Goal: Task Accomplishment & Management: Manage account settings

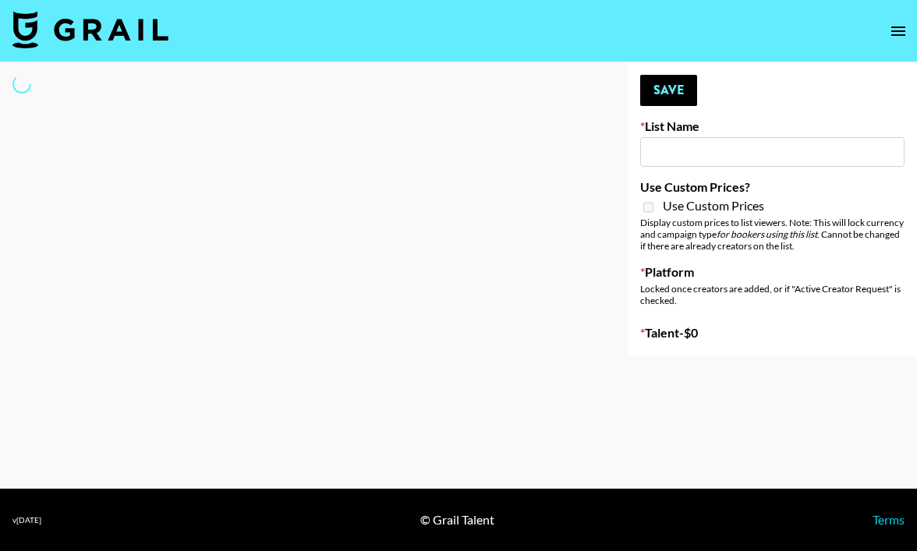
type input "Deebaby Song Promo"
select select "Song"
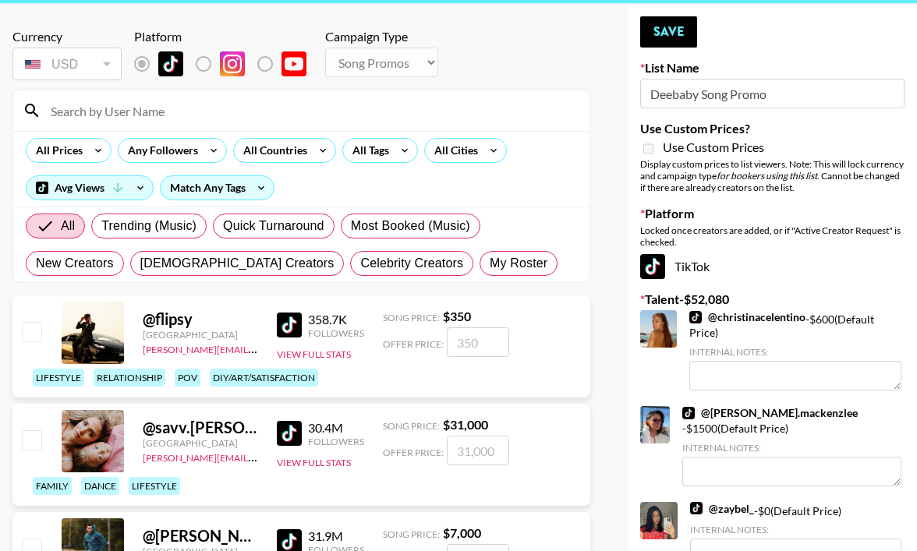
scroll to position [27, 0]
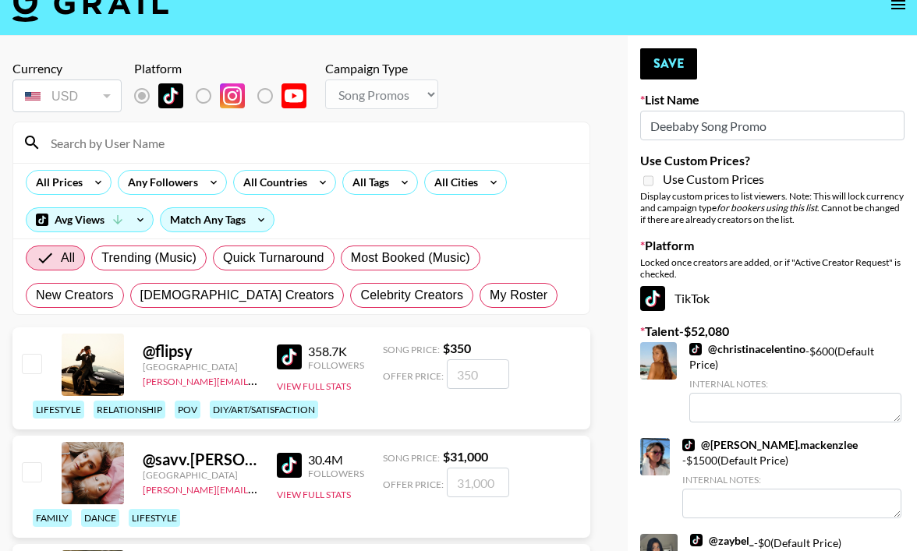
click at [722, 129] on input "Deebaby Song Promo" at bounding box center [772, 126] width 264 height 30
click at [271, 155] on div at bounding box center [301, 142] width 576 height 41
click at [269, 148] on input at bounding box center [310, 142] width 539 height 25
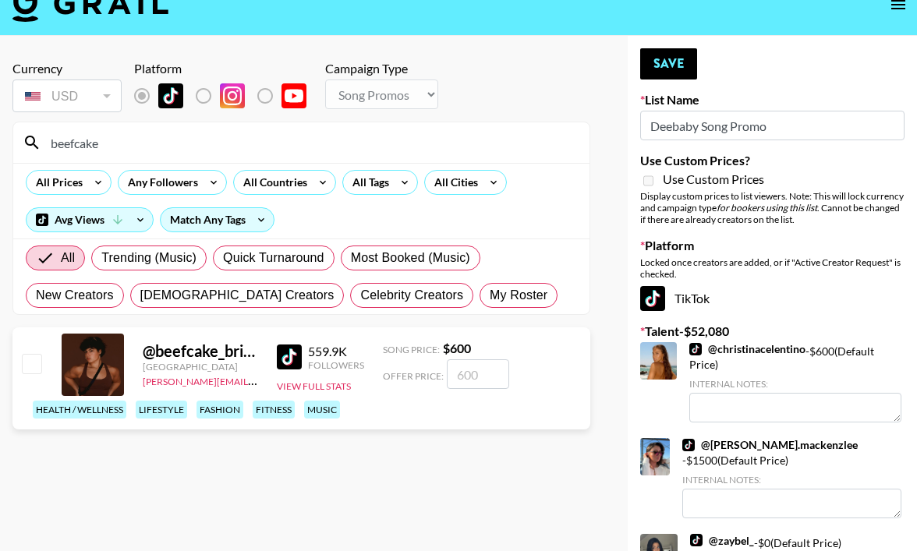
type input "beefcake"
click at [481, 378] on input "number" at bounding box center [478, 375] width 62 height 30
type input "3"
checkbox input "true"
type input "300"
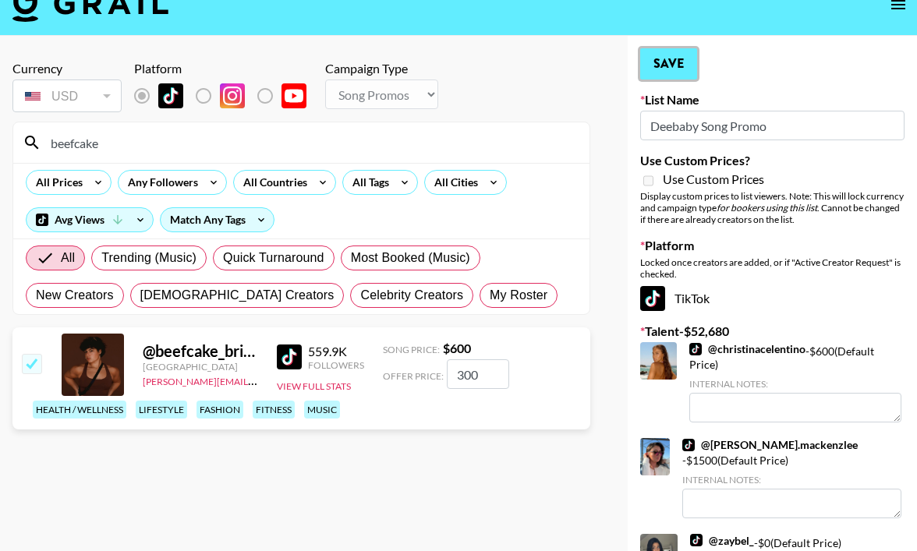
click at [676, 73] on button "Save" at bounding box center [668, 63] width 57 height 31
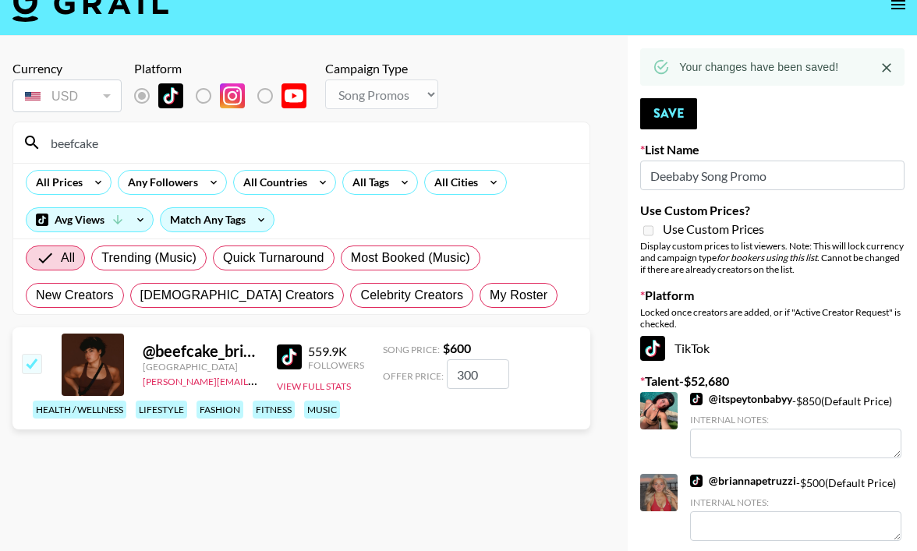
click at [115, 141] on input "beefcake" at bounding box center [310, 142] width 539 height 25
type input "b"
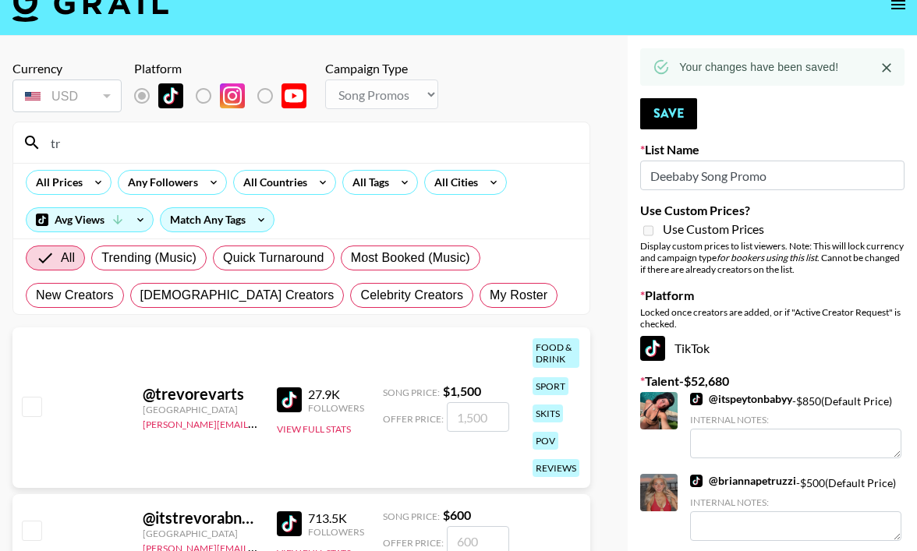
type input "t"
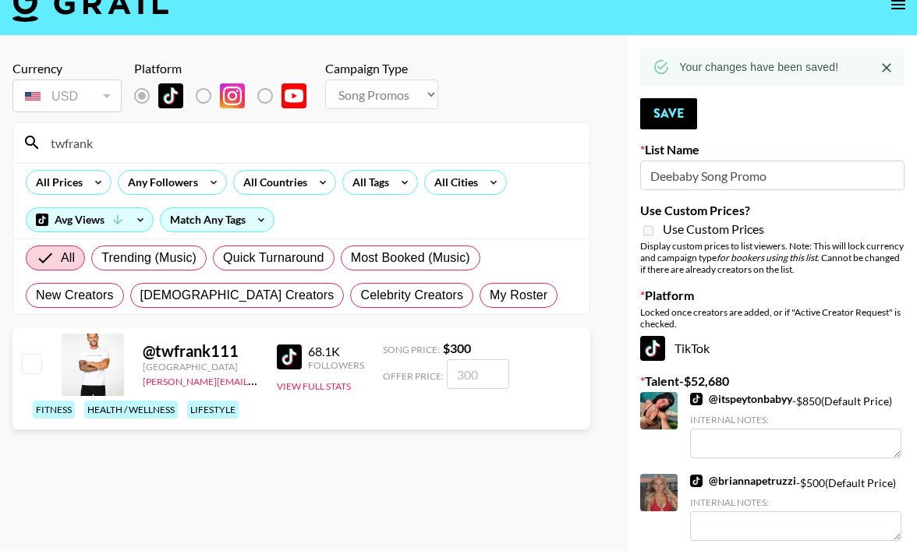
type input "twfrank"
click at [492, 377] on input "number" at bounding box center [478, 375] width 62 height 30
type input "20"
checkbox input "true"
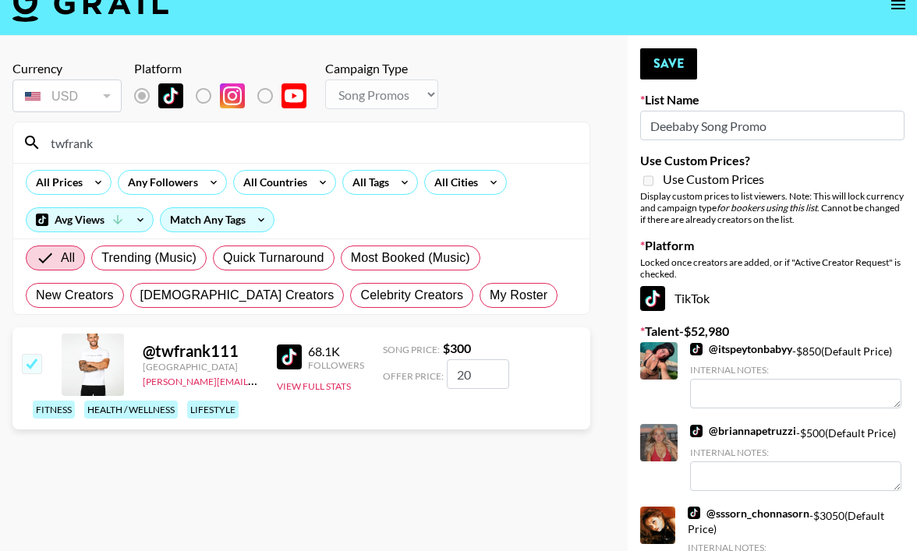
type input "2"
checkbox input "true"
type input "300"
click at [673, 68] on button "Save" at bounding box center [668, 63] width 57 height 31
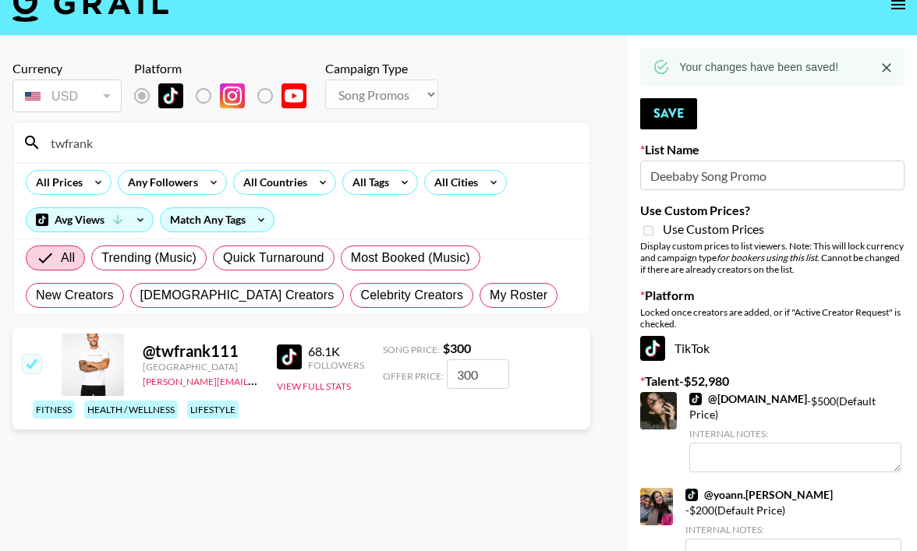
click at [130, 151] on input "twfrank" at bounding box center [310, 142] width 539 height 25
type input "t"
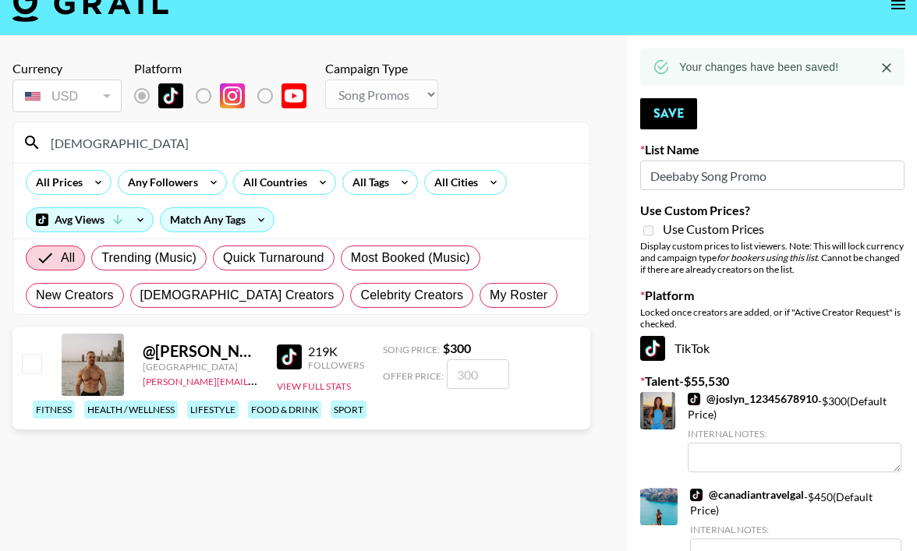
type input "[DEMOGRAPHIC_DATA]"
click at [467, 376] on input "number" at bounding box center [478, 375] width 62 height 30
type input "3"
checkbox input "true"
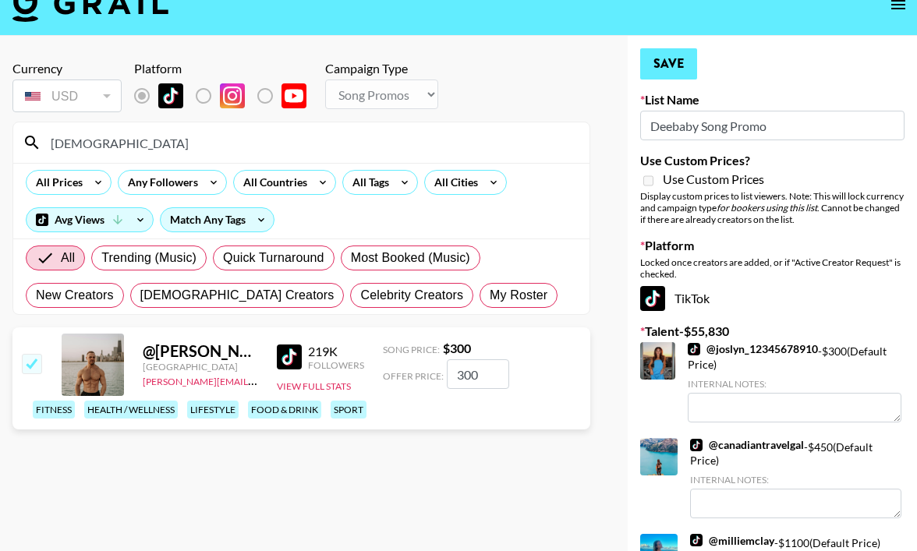
type input "300"
click at [682, 63] on button "Save" at bounding box center [668, 63] width 57 height 31
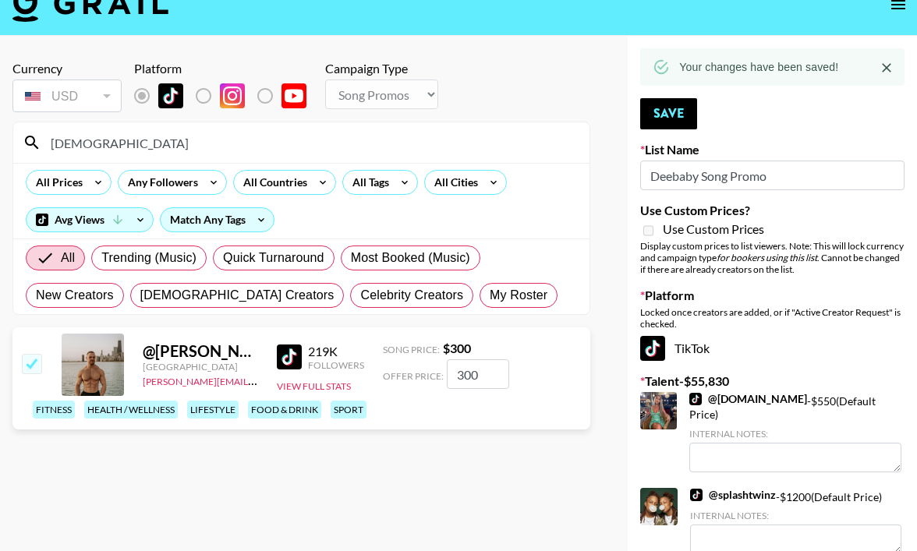
click at [180, 141] on input "[DEMOGRAPHIC_DATA]" at bounding box center [310, 142] width 539 height 25
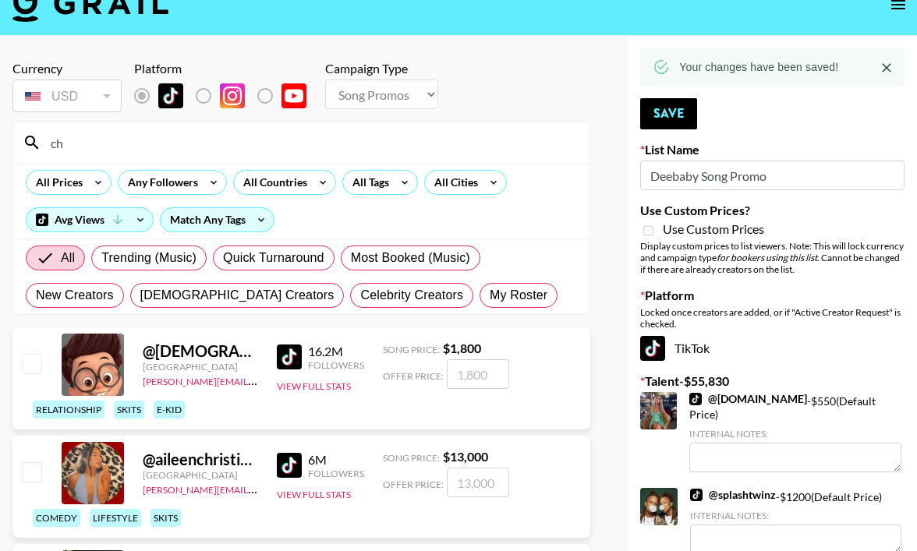
type input "c"
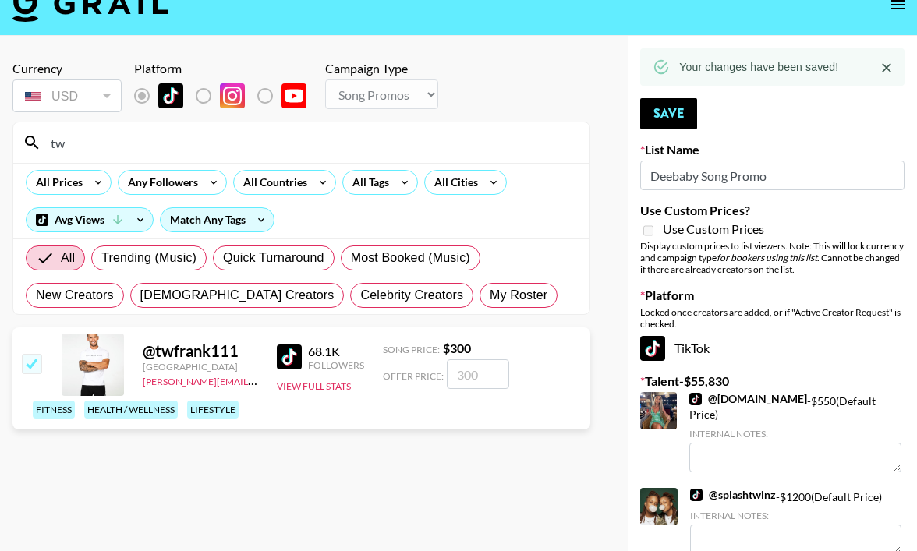
type input "t"
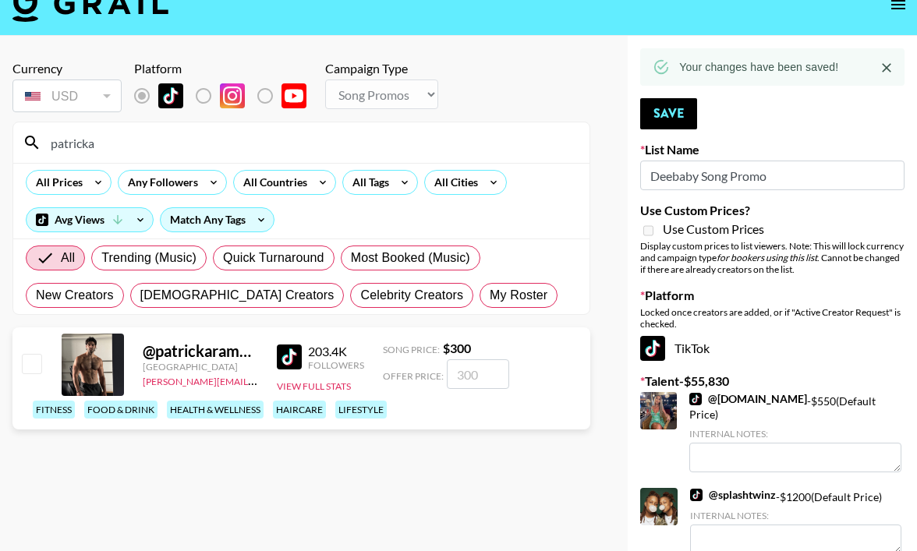
type input "patricka"
click at [480, 381] on input "number" at bounding box center [478, 375] width 62 height 30
type input "3"
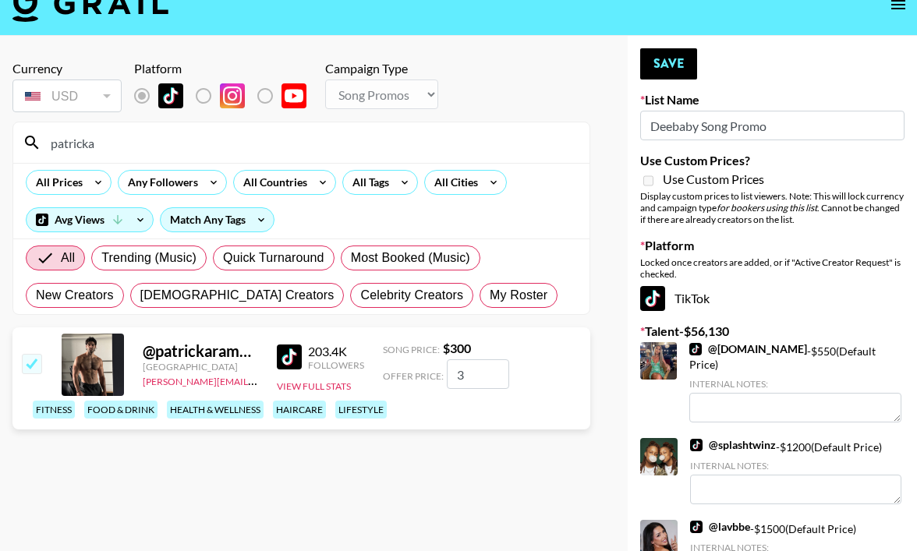
checkbox input "false"
type input "3"
checkbox input "true"
type input "300"
click at [676, 68] on button "Save" at bounding box center [668, 63] width 57 height 31
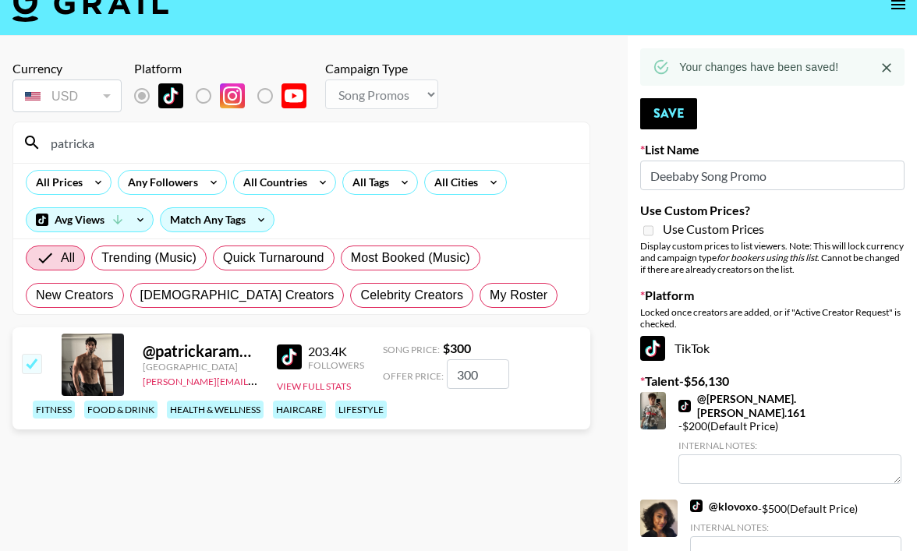
click at [126, 152] on input "patricka" at bounding box center [310, 142] width 539 height 25
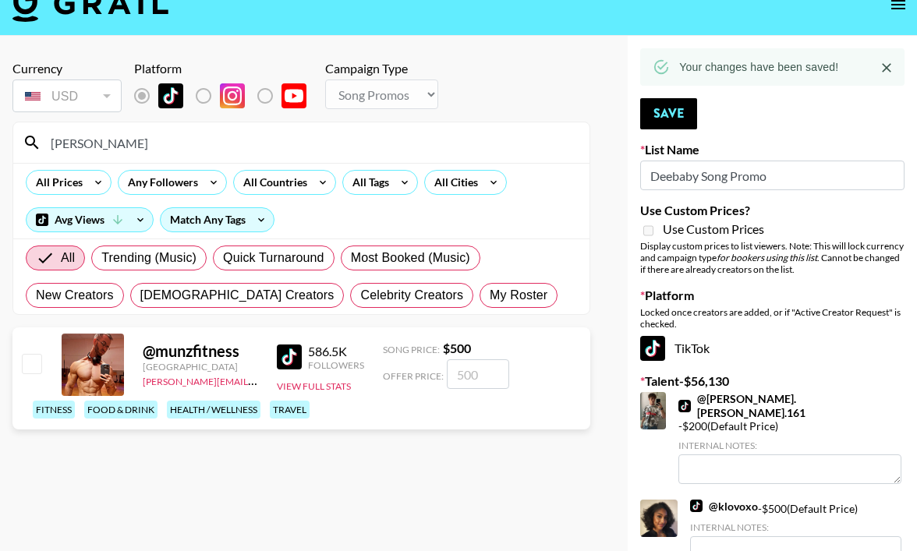
type input "[PERSON_NAME]"
click at [481, 376] on input "number" at bounding box center [478, 375] width 62 height 30
type input "3"
checkbox input "true"
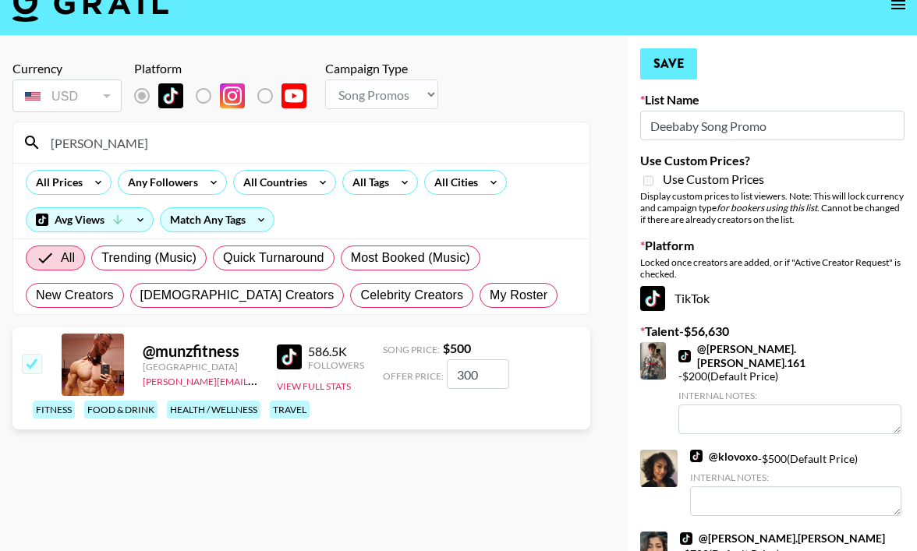
type input "300"
click at [663, 65] on button "Save" at bounding box center [668, 63] width 57 height 31
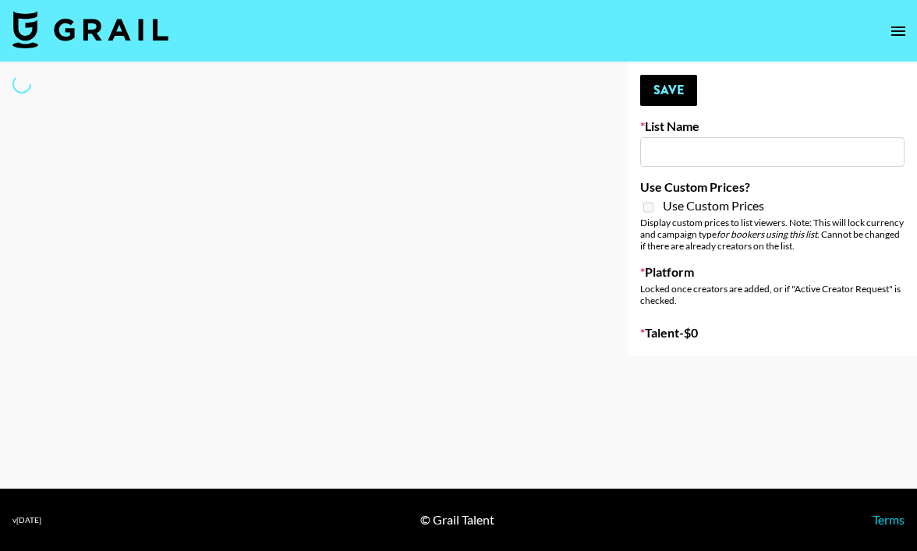
type input "IRL LA & NYC Activations - Diamond Cafe"
select select "Song"
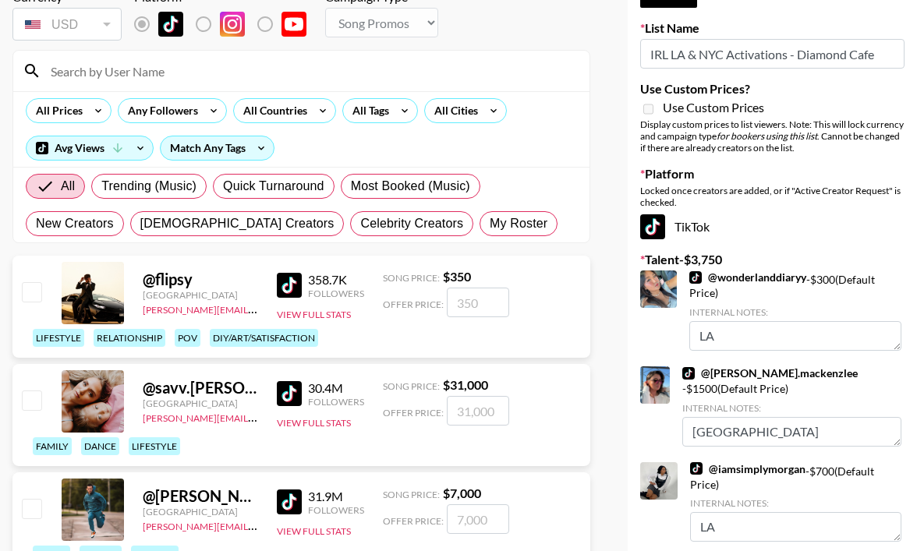
scroll to position [89, 0]
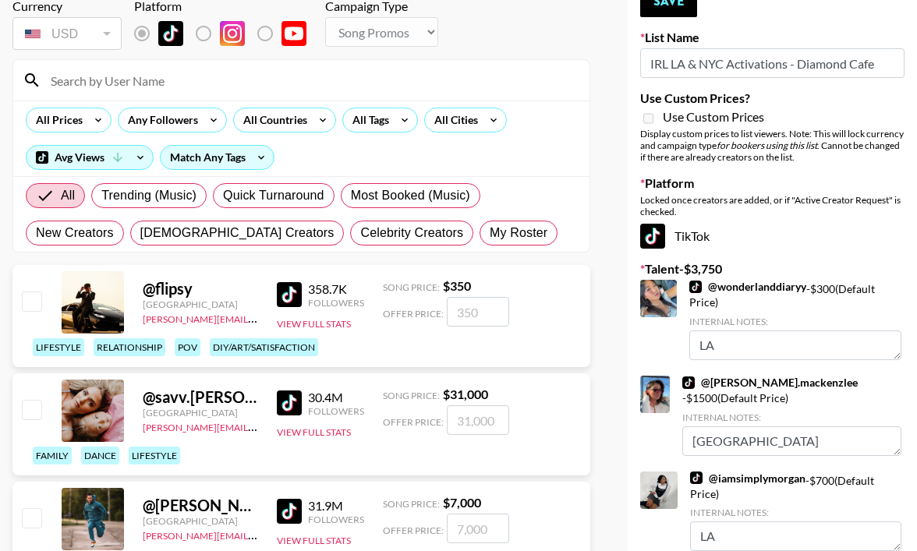
click at [184, 86] on input at bounding box center [310, 80] width 539 height 25
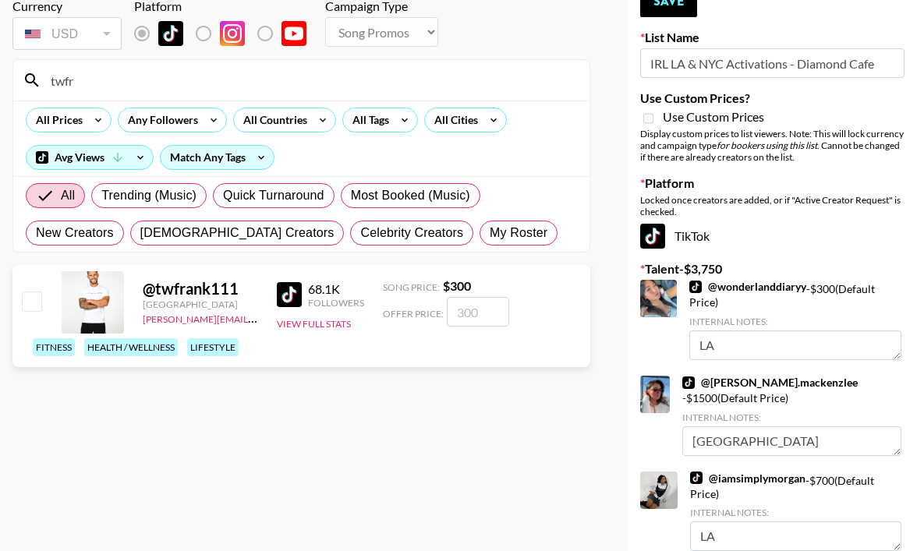
type input "twfr"
click at [476, 312] on input "number" at bounding box center [478, 312] width 62 height 30
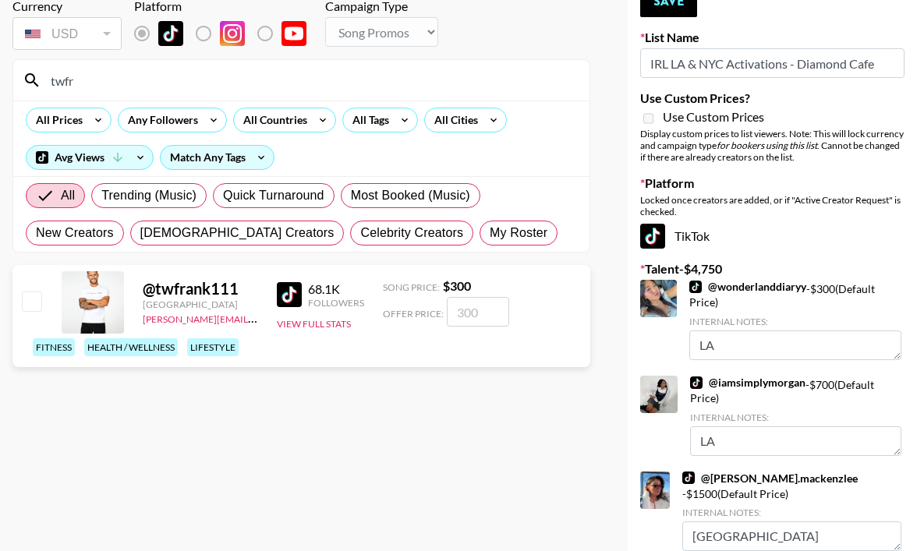
click at [751, 386] on link "@ iamsimplymorgan" at bounding box center [747, 383] width 115 height 14
type textarea "LA"
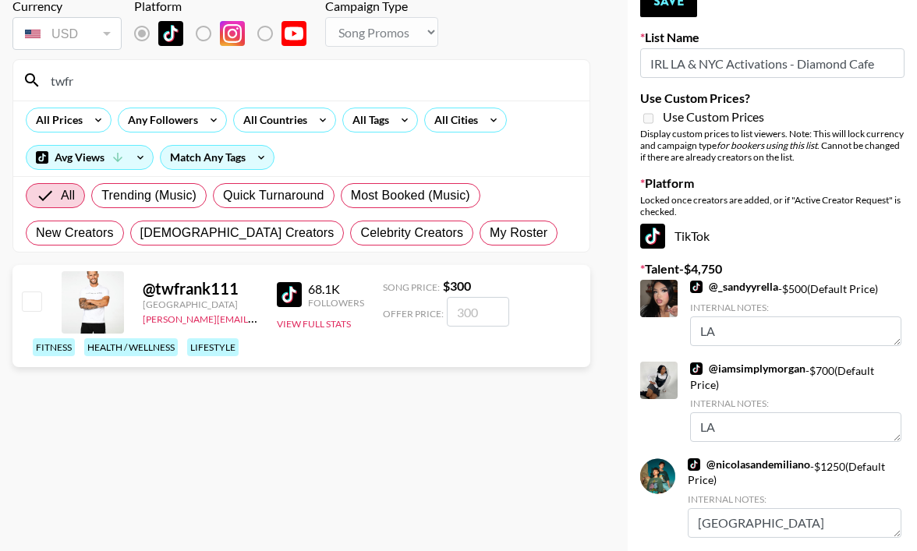
click at [473, 310] on input "number" at bounding box center [478, 312] width 62 height 30
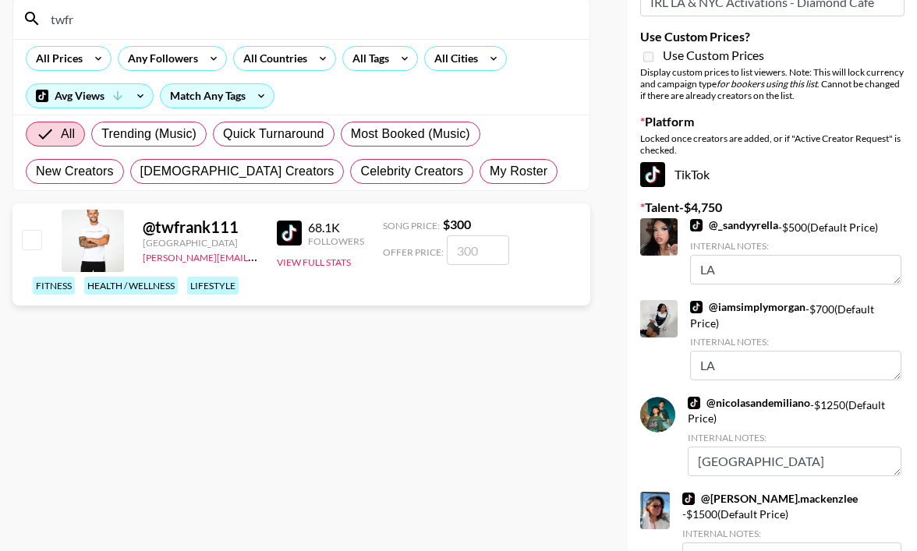
scroll to position [152, 0]
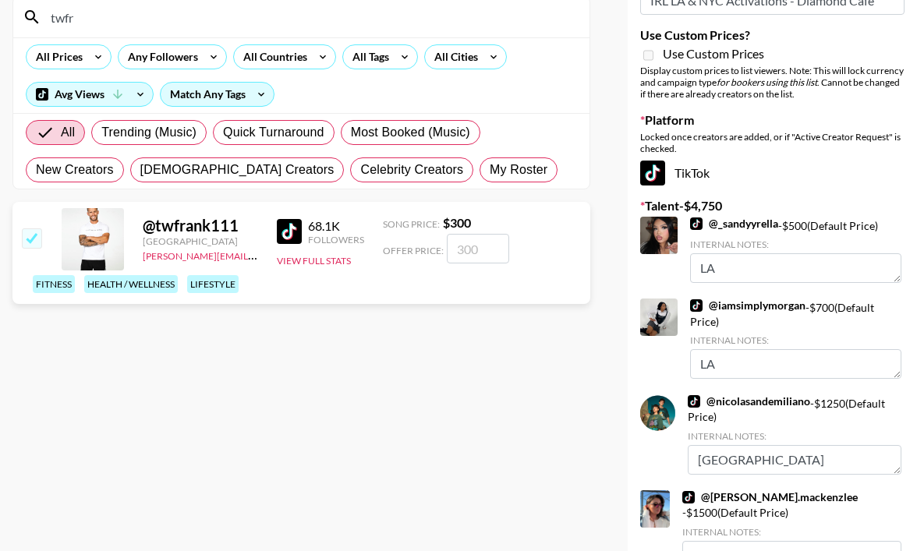
type input "8"
checkbox input "true"
type input "8"
checkbox input "false"
click at [768, 224] on link "@ _sandyyrella" at bounding box center [734, 224] width 88 height 14
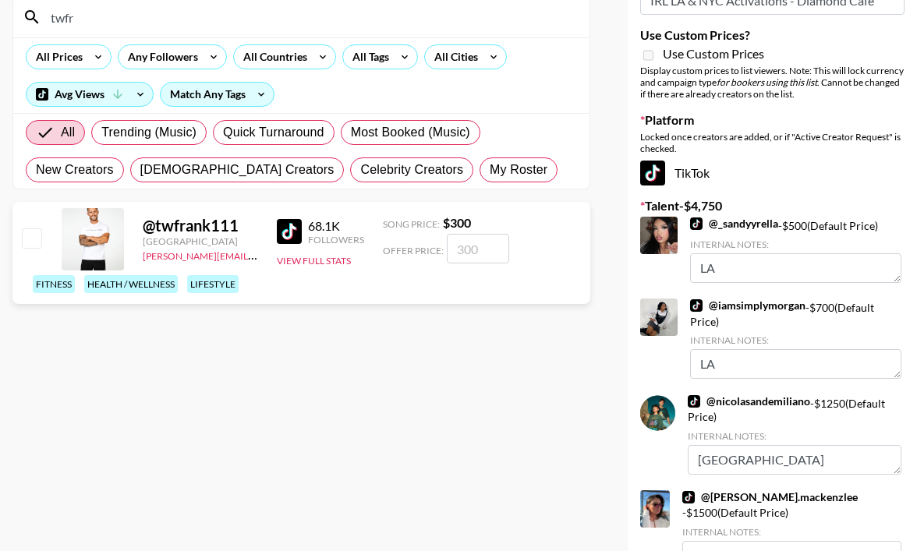
click at [771, 396] on link "@ nicolasandemiliano" at bounding box center [749, 402] width 122 height 14
click at [464, 256] on input "number" at bounding box center [478, 249] width 62 height 30
checkbox input "true"
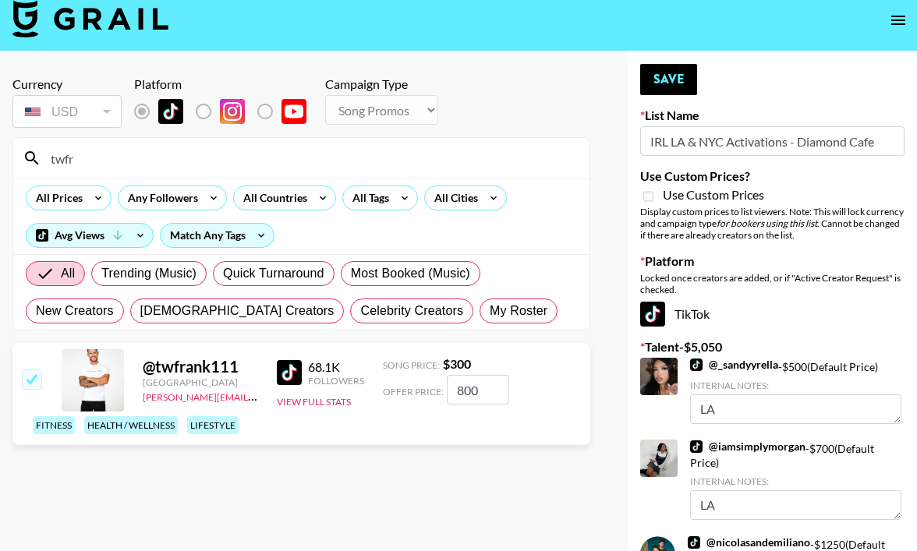
scroll to position [0, 0]
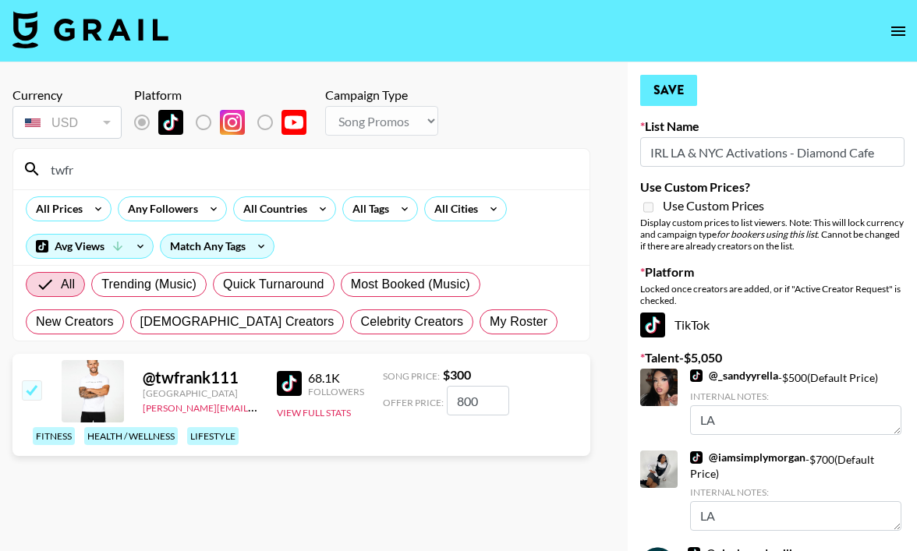
type input "800"
click at [670, 100] on button "Save" at bounding box center [668, 90] width 57 height 31
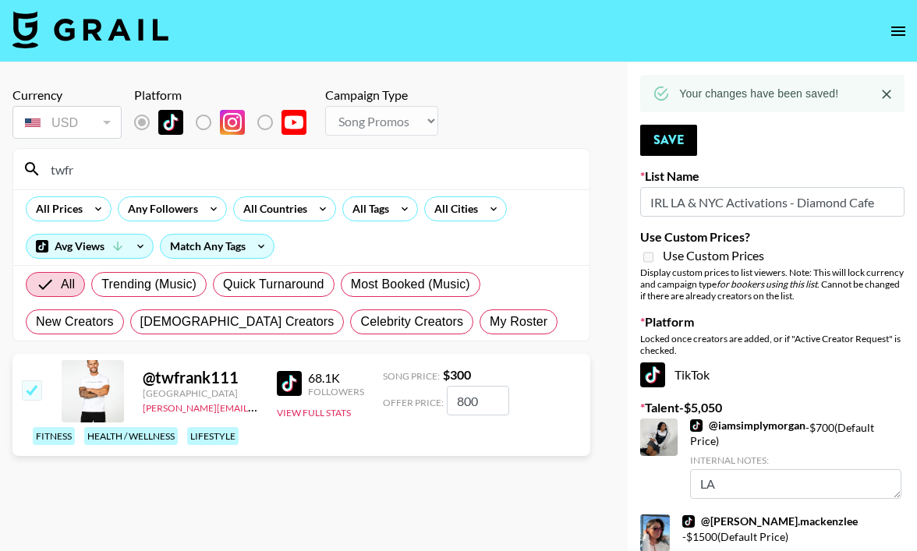
click at [130, 174] on input "twfr" at bounding box center [310, 169] width 539 height 25
